Goal: Find specific page/section: Find specific page/section

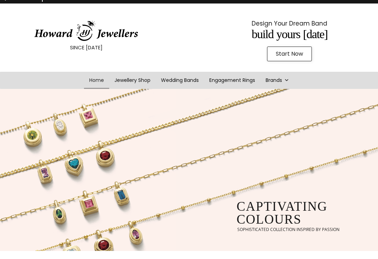
scroll to position [9, 0]
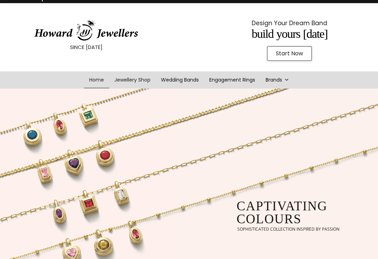
click at [132, 81] on link "Jewellery Shop" at bounding box center [132, 79] width 47 height 17
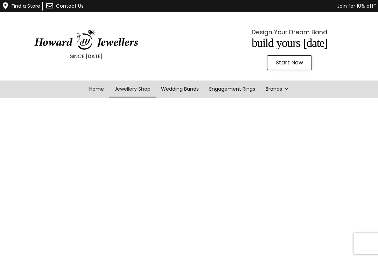
click at [28, 3] on link "Find a Store" at bounding box center [26, 5] width 29 height 7
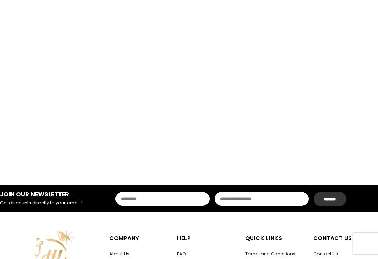
scroll to position [237, 0]
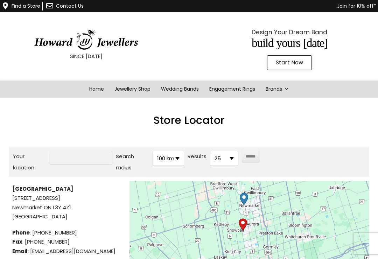
click at [30, 190] on strong "[GEOGRAPHIC_DATA]" at bounding box center [42, 188] width 61 height 7
